Goal: Find specific page/section: Find specific page/section

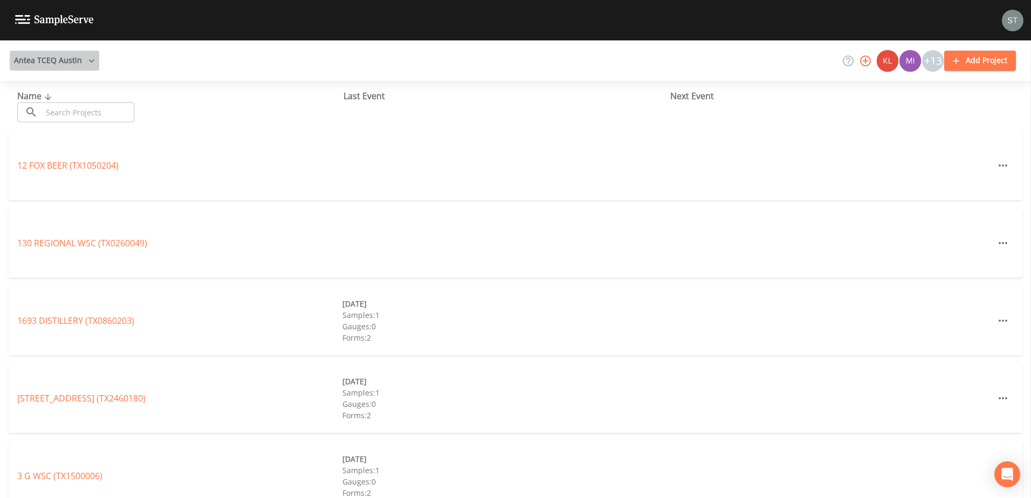
click at [76, 59] on button "Antea TCEQ Austin" at bounding box center [54, 61] width 89 height 20
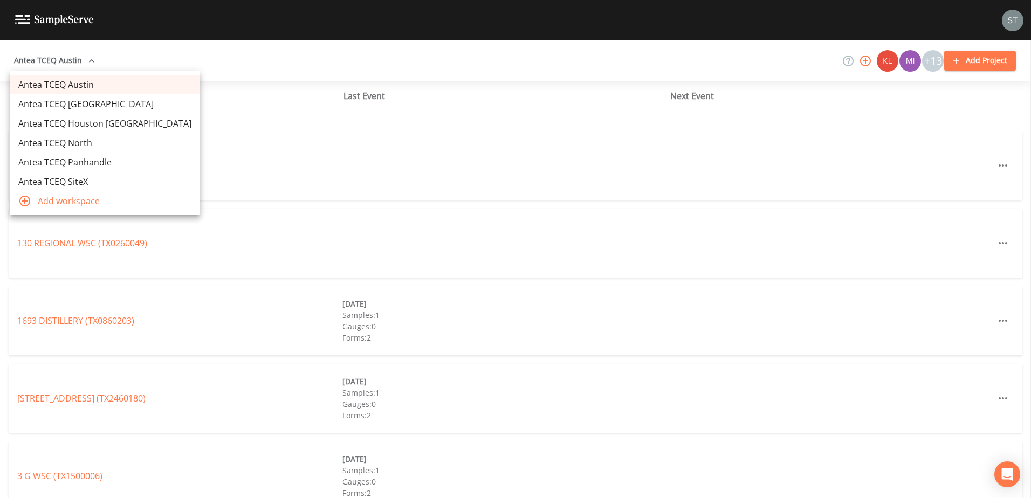
click at [74, 122] on link "Antea TCEQ Houston [GEOGRAPHIC_DATA]" at bounding box center [105, 123] width 190 height 19
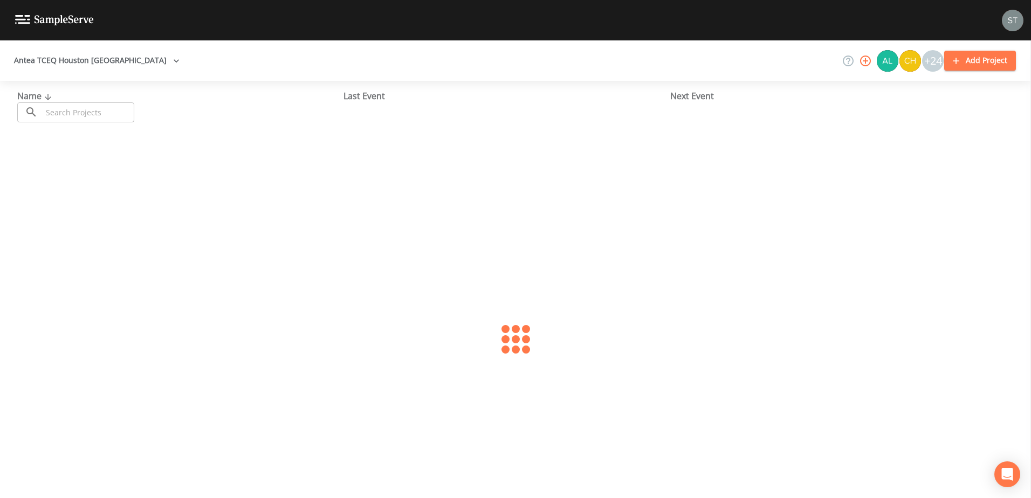
click at [82, 118] on input "text" at bounding box center [88, 112] width 92 height 20
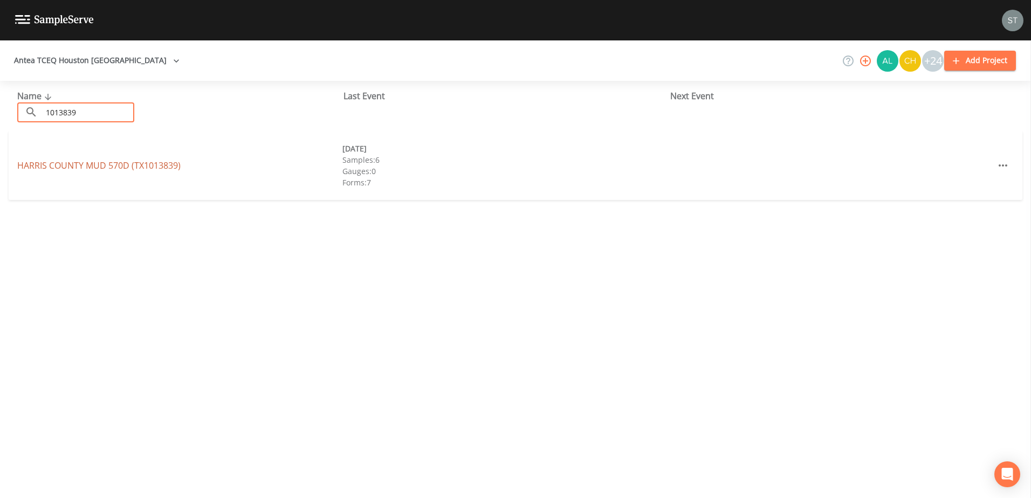
type input "1013839"
click at [87, 162] on link "[GEOGRAPHIC_DATA] (TX1013839)" at bounding box center [98, 166] width 163 height 12
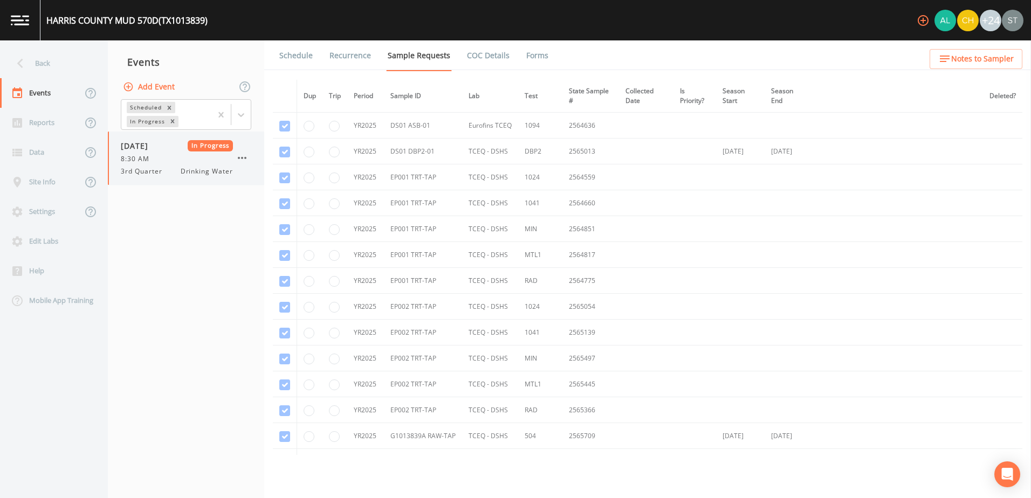
click at [210, 180] on div "08/14/2025 In Progress 8:30 AM 3rd Quarter Drinking Water" at bounding box center [186, 158] width 156 height 53
click at [538, 60] on link "Forms" at bounding box center [537, 55] width 25 height 30
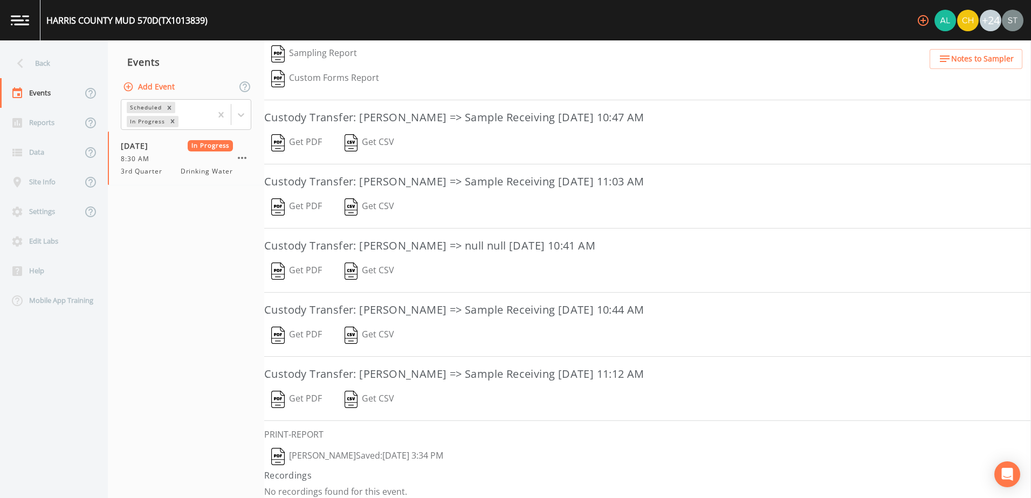
scroll to position [278, 0]
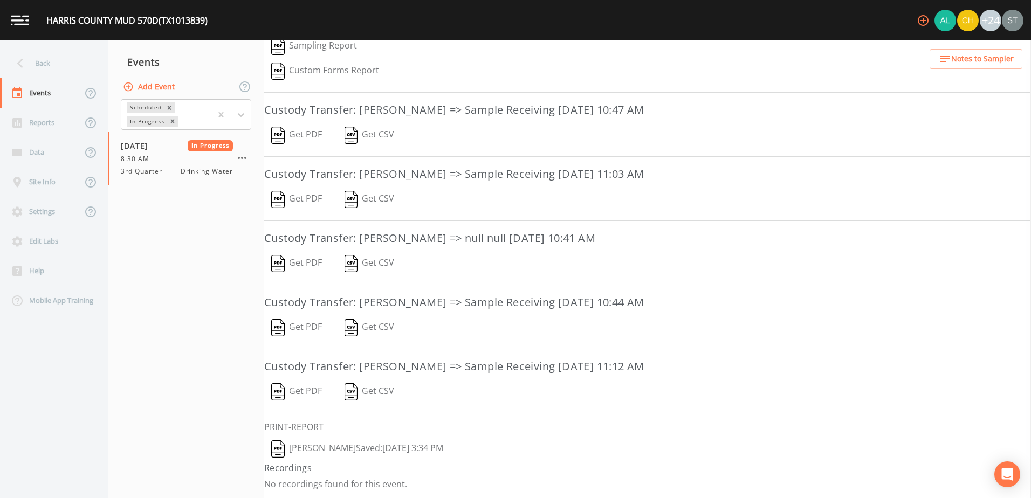
click at [438, 450] on button "John Kapsen  Saved: August 14, 2025 3:34 PM" at bounding box center [357, 449] width 186 height 25
